Goal: Find contact information: Find contact information

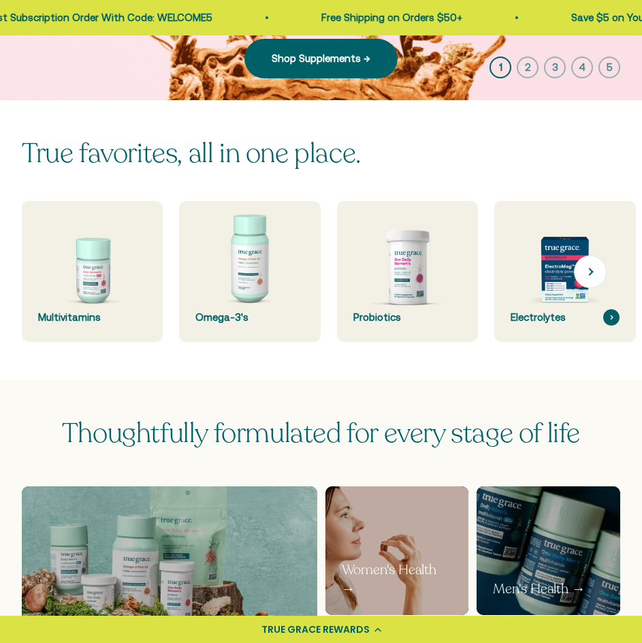
click at [565, 297] on img at bounding box center [565, 272] width 150 height 150
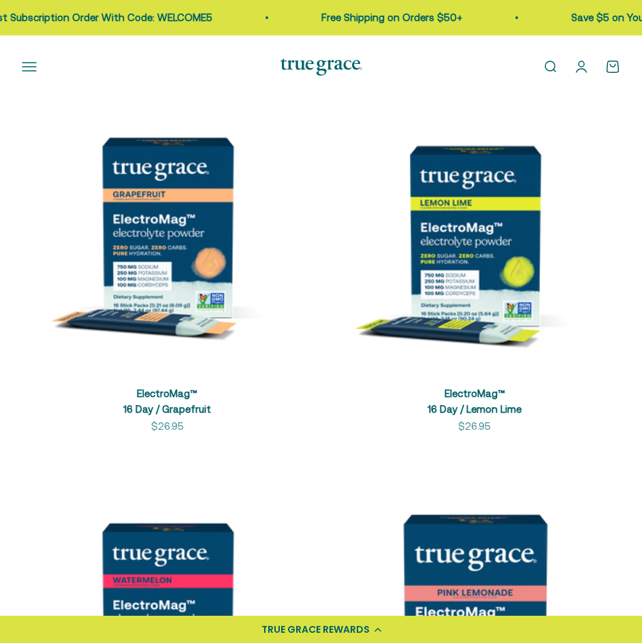
scroll to position [272, 0]
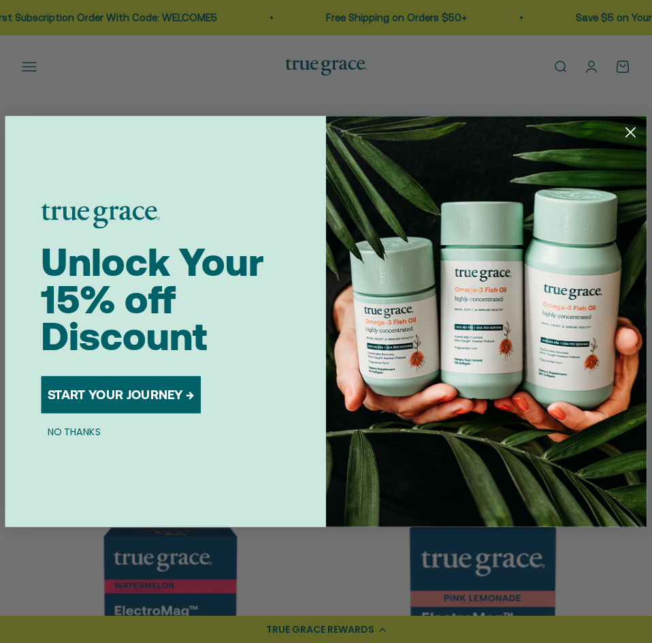
click at [625, 129] on circle "Close dialog" at bounding box center [630, 132] width 21 height 21
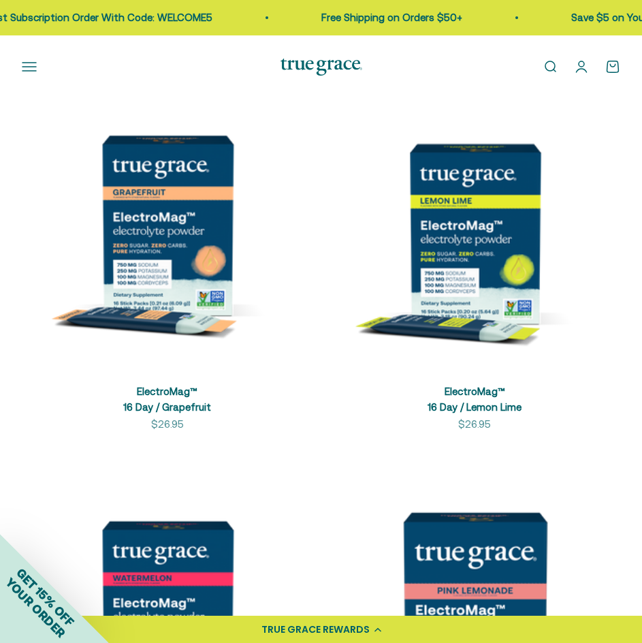
click at [196, 306] on img at bounding box center [167, 225] width 291 height 291
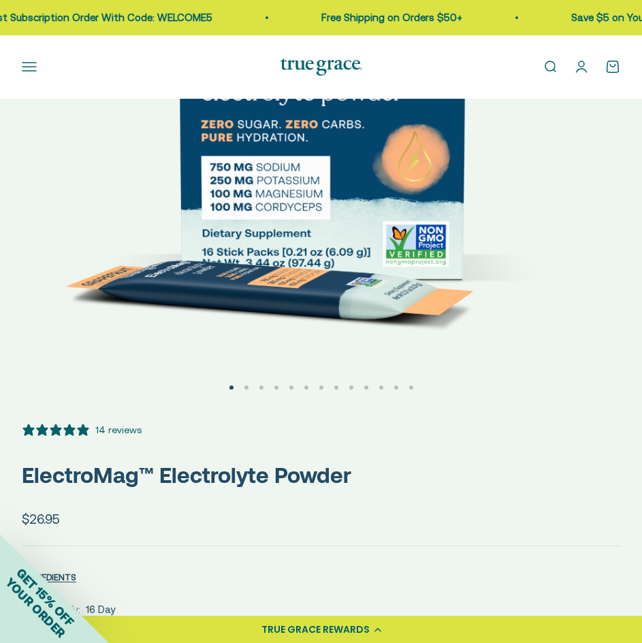
select select "3"
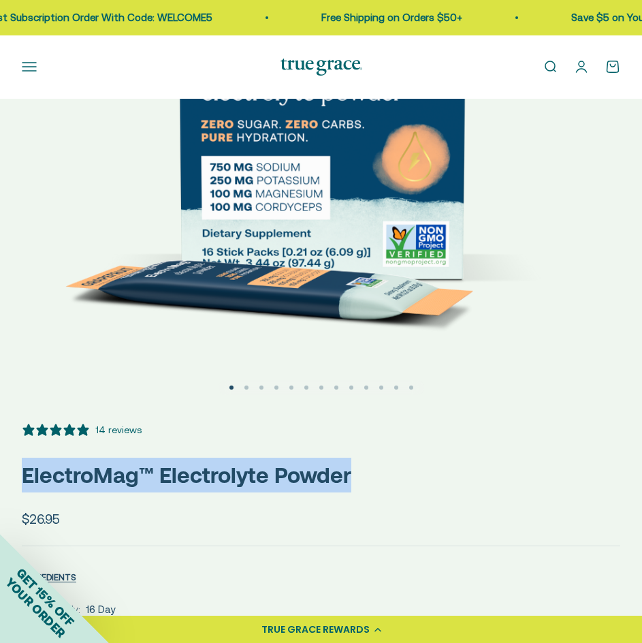
drag, startPoint x: 356, startPoint y: 474, endPoint x: 22, endPoint y: 464, distance: 334.4
click at [22, 464] on p "ElectroMag™ Electrolyte Powder" at bounding box center [321, 474] width 598 height 35
copy p "ElectroMag™ Electrolyte Powder"
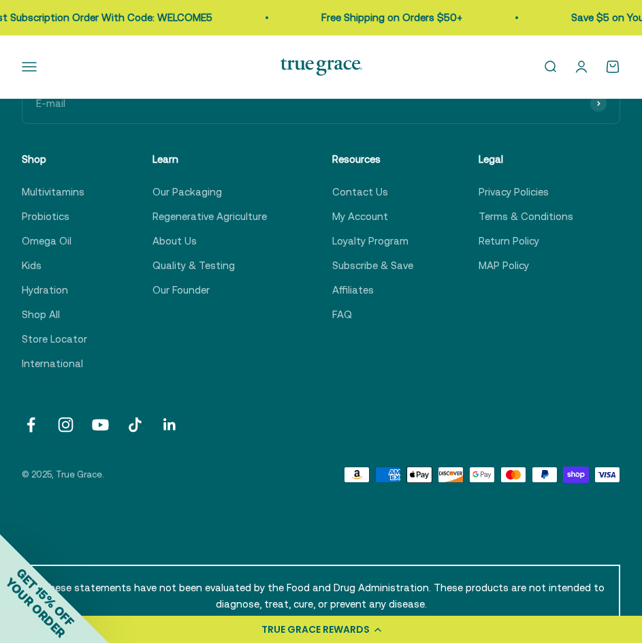
scroll to position [6225, 0]
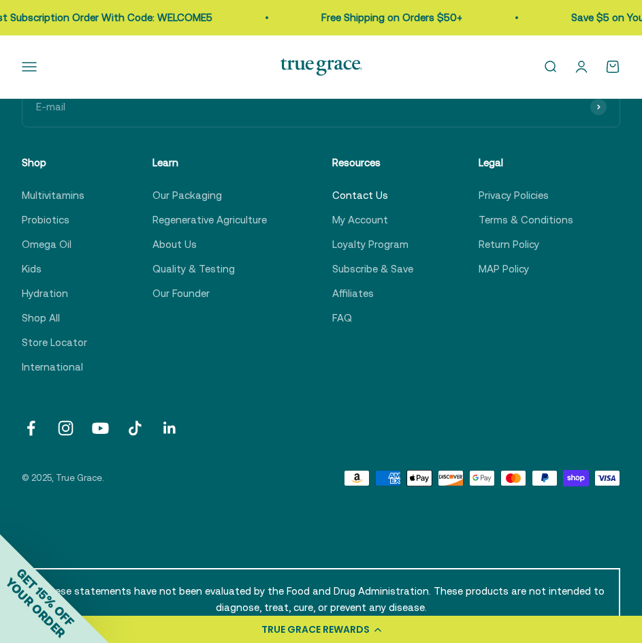
click at [353, 187] on link "Contact Us" at bounding box center [360, 195] width 56 height 16
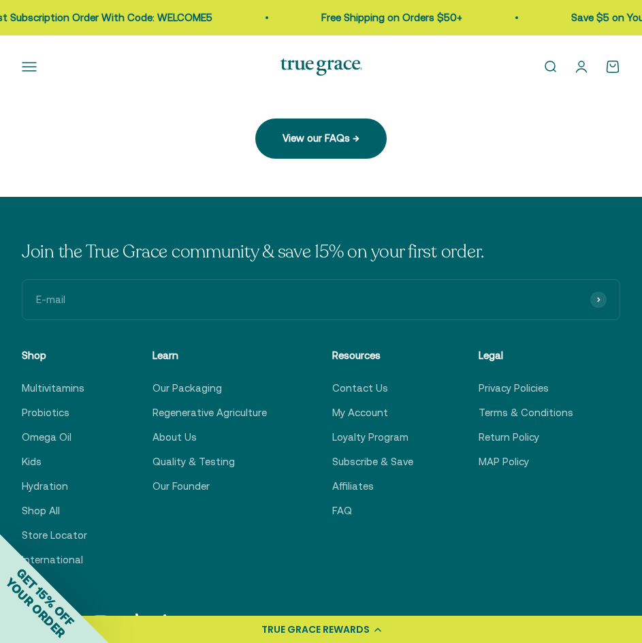
scroll to position [545, 0]
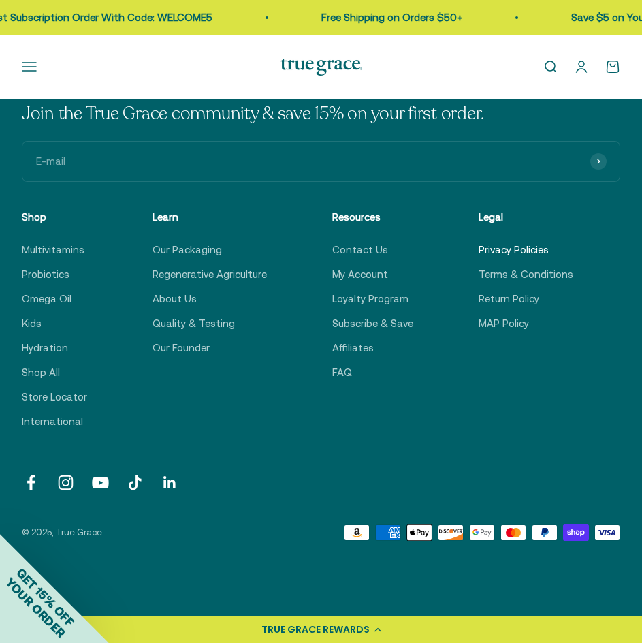
click at [483, 250] on link "Privacy Policies" at bounding box center [513, 250] width 70 height 16
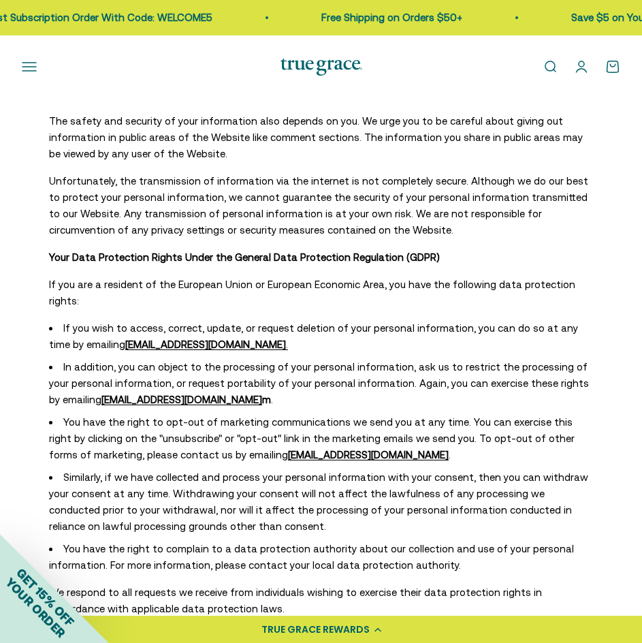
scroll to position [3931, 0]
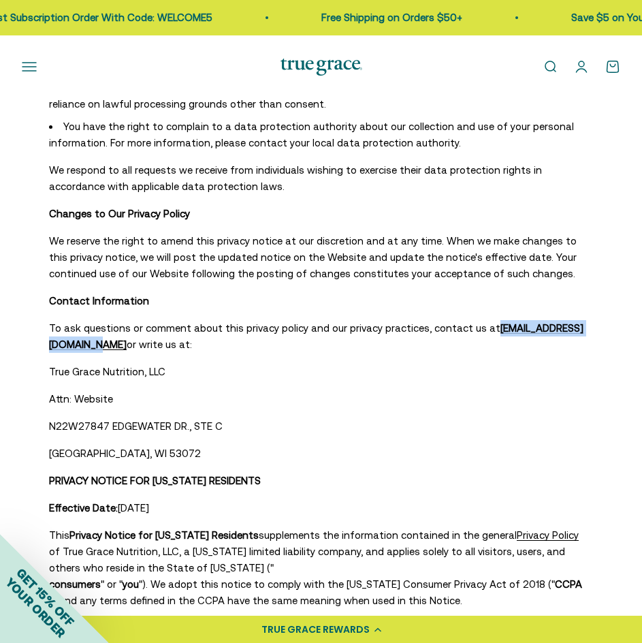
drag, startPoint x: 193, startPoint y: 377, endPoint x: 61, endPoint y: 372, distance: 132.8
click at [61, 372] on div "Privacy Policies Effective Date : [DATE] True Grace Nutrition, LLC, a [US_STATE…" at bounding box center [321, 166] width 598 height 7931
copy span "[EMAIL_ADDRESS][DOMAIN_NAME]"
